Goal: Information Seeking & Learning: Learn about a topic

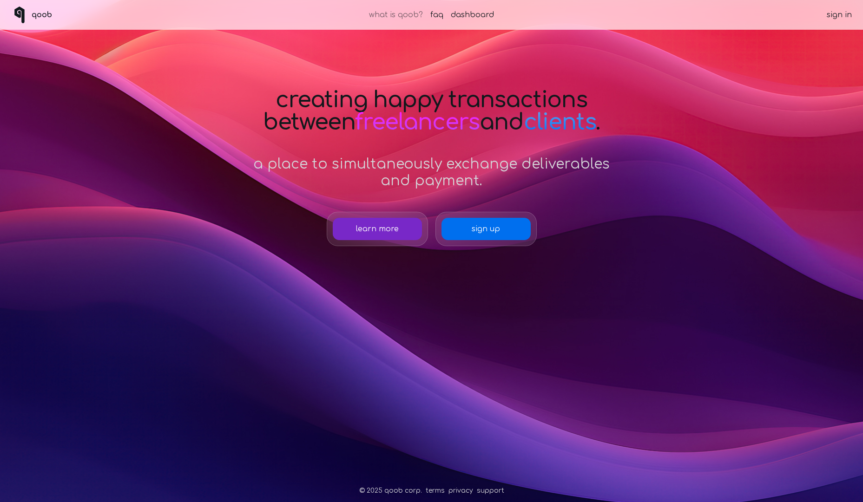
click at [395, 18] on link "what is qoob?" at bounding box center [396, 14] width 54 height 11
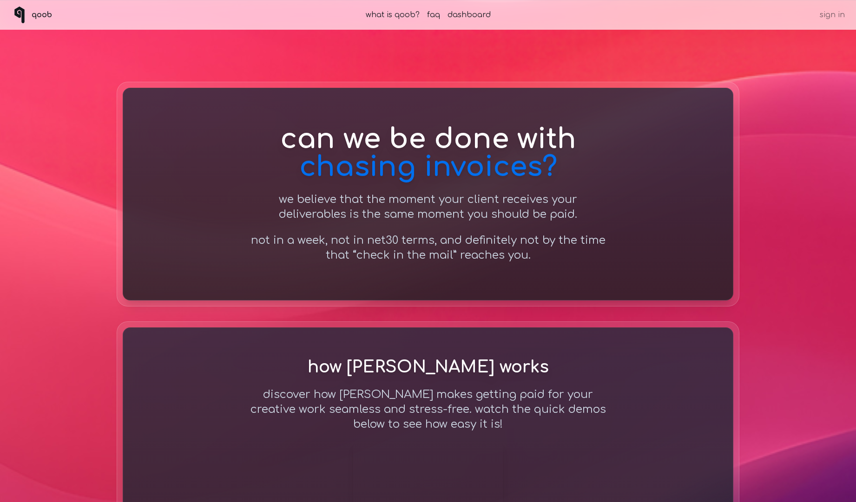
click at [832, 12] on link "sign in" at bounding box center [832, 14] width 25 height 11
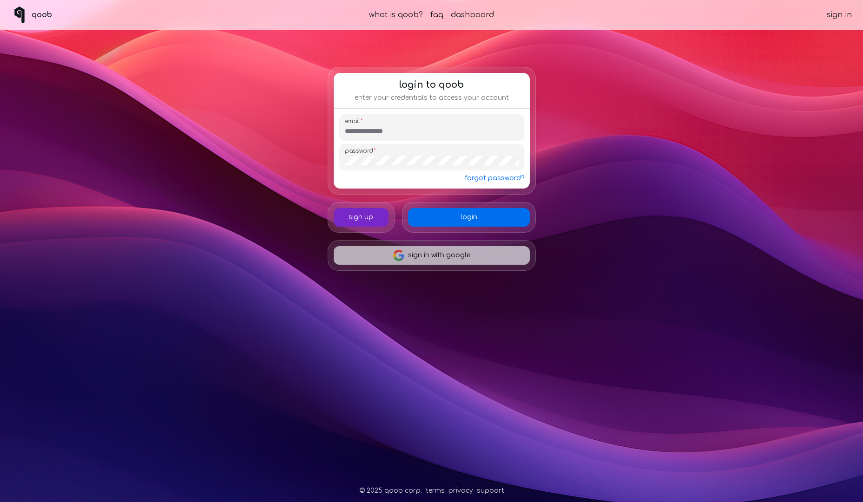
click at [459, 259] on button "sign in with google" at bounding box center [432, 255] width 196 height 19
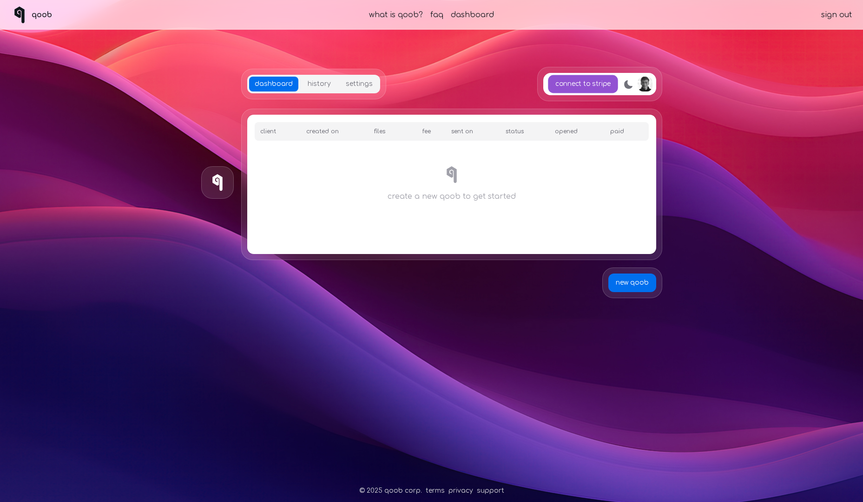
click at [567, 86] on link "connect to stripe" at bounding box center [583, 84] width 70 height 18
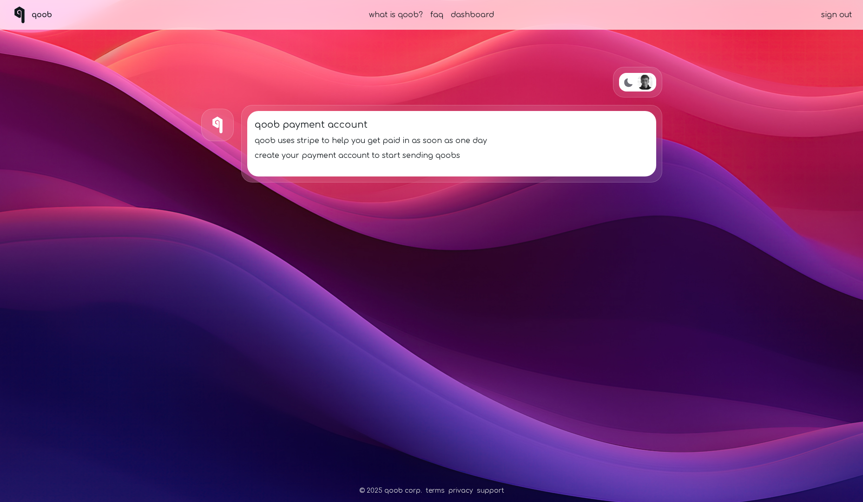
click at [451, 148] on div "qoob payment account qoob uses stripe to help you get paid in as soon as one da…" at bounding box center [452, 139] width 394 height 43
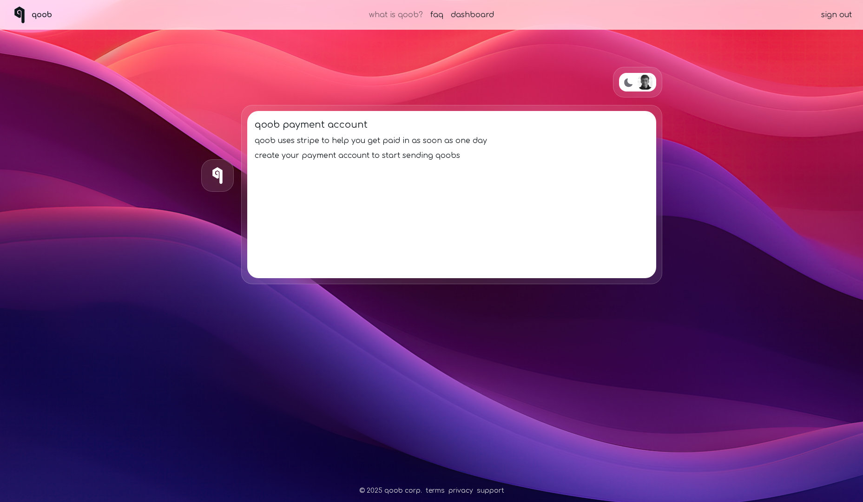
click at [405, 15] on link "what is qoob?" at bounding box center [396, 14] width 54 height 11
